Goal: Transaction & Acquisition: Obtain resource

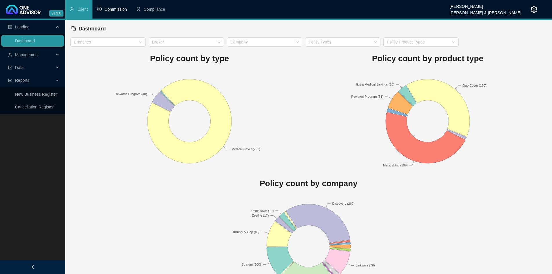
click at [116, 8] on span "Commission" at bounding box center [116, 9] width 22 height 5
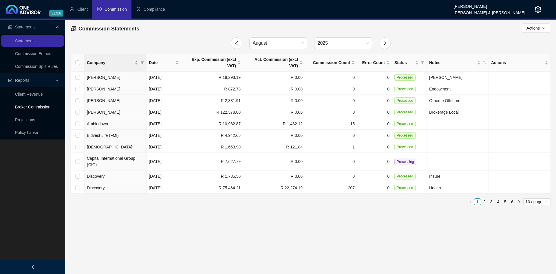
click at [30, 106] on link "Broker Commission" at bounding box center [32, 107] width 35 height 5
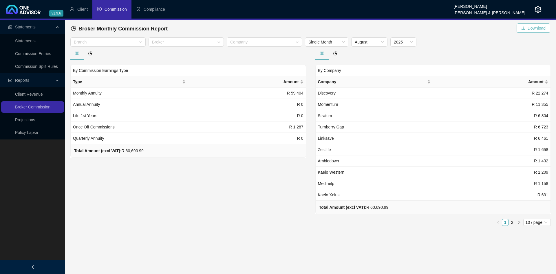
click at [530, 27] on span "Download" at bounding box center [537, 28] width 18 height 6
click at [538, 12] on icon "setting" at bounding box center [538, 9] width 7 height 7
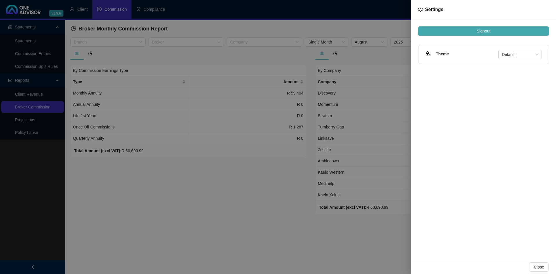
click at [484, 31] on span "Signout" at bounding box center [484, 31] width 14 height 6
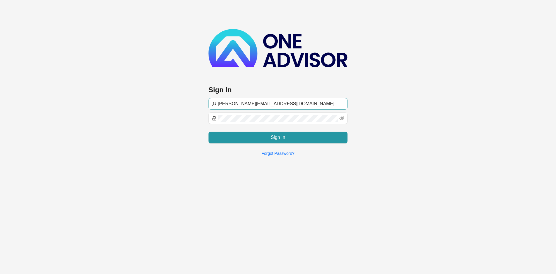
click at [228, 101] on input "[PERSON_NAME][EMAIL_ADDRESS][DOMAIN_NAME]" at bounding box center [281, 103] width 126 height 7
type input "[EMAIL_ADDRESS][DOMAIN_NAME]"
